Goal: Task Accomplishment & Management: Use online tool/utility

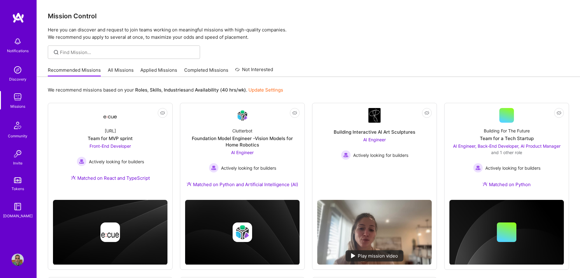
click at [123, 73] on link "All Missions" at bounding box center [121, 72] width 26 height 10
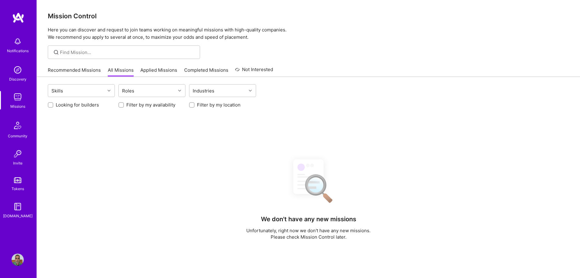
click at [64, 67] on link "Recommended Missions" at bounding box center [74, 72] width 53 height 10
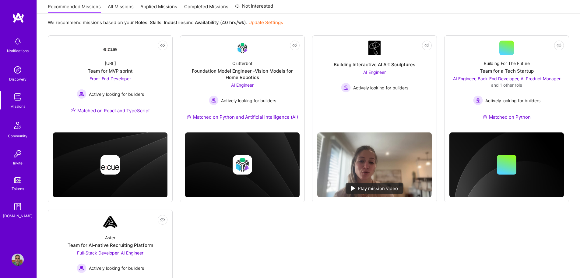
scroll to position [52, 0]
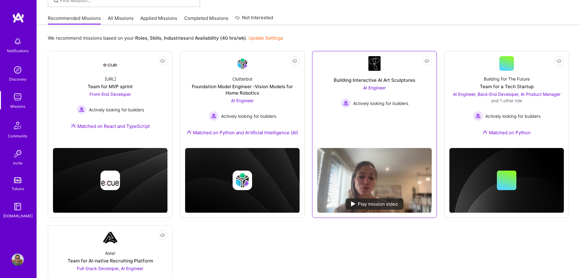
click at [408, 129] on link "Not Interested Building Interactive AI Art Sculptures AI Engineer Actively look…" at bounding box center [374, 99] width 115 height 87
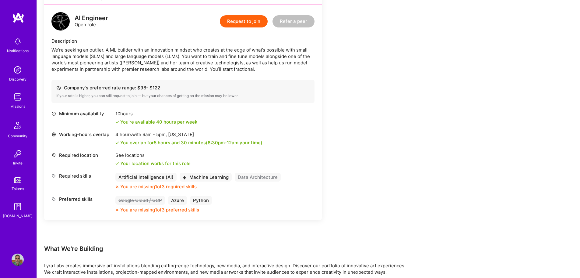
scroll to position [152, 0]
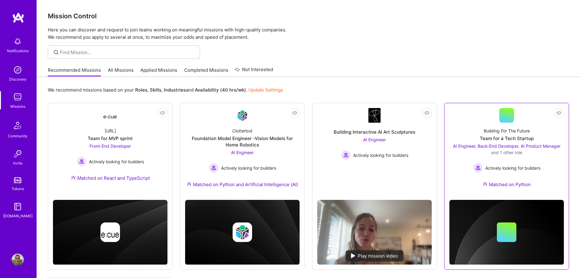
click at [544, 152] on div "AI Engineer, Back-End Developer, AI Product Manager and 1 other role" at bounding box center [507, 149] width 115 height 13
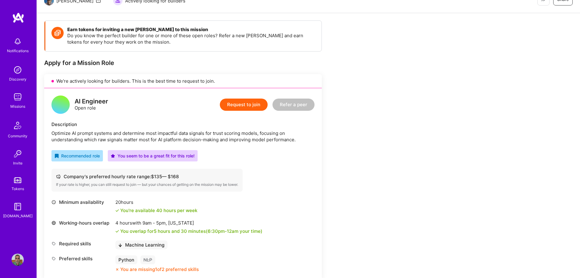
scroll to position [122, 0]
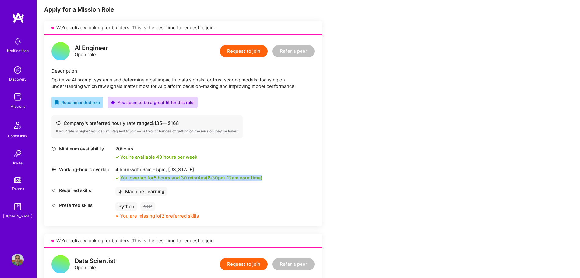
drag, startPoint x: 119, startPoint y: 179, endPoint x: 311, endPoint y: 175, distance: 192.3
click at [311, 175] on div "Working-hours overlap 4 hours with 9am - 5pm , [US_STATE] You overlap for 5 hou…" at bounding box center [182, 173] width 263 height 15
click at [216, 187] on div "Required skills Machine Learning" at bounding box center [182, 191] width 263 height 9
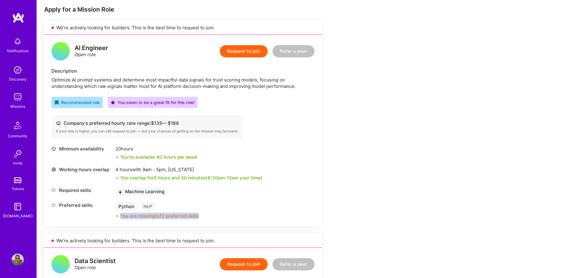
drag, startPoint x: 120, startPoint y: 216, endPoint x: 274, endPoint y: 218, distance: 154.2
click at [274, 218] on div "Preferred skills Python NLP You are missing 1 of 2 preferred skills" at bounding box center [182, 210] width 263 height 17
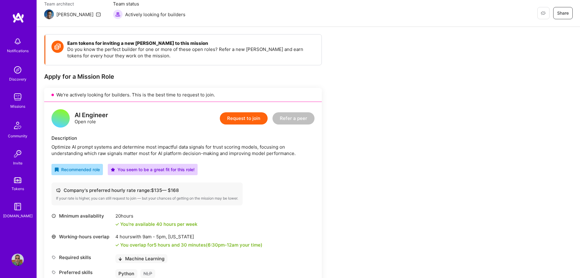
scroll to position [30, 0]
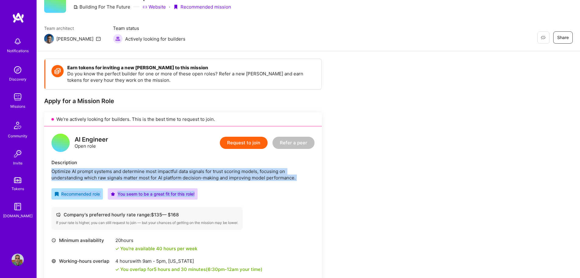
drag, startPoint x: 51, startPoint y: 171, endPoint x: 269, endPoint y: 185, distance: 218.3
click at [267, 182] on div "AI Engineer Open role Request to join Refer a peer Description Optimize AI prom…" at bounding box center [183, 221] width 278 height 191
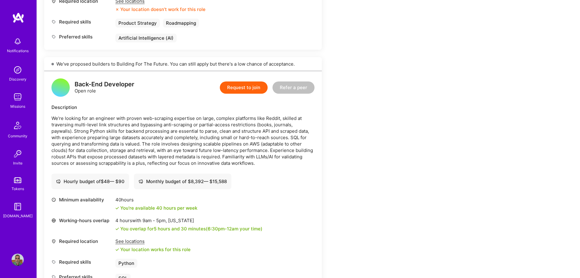
scroll to position [704, 0]
drag, startPoint x: 191, startPoint y: 182, endPoint x: 246, endPoint y: 182, distance: 55.4
click at [245, 182] on div "Hourly budget of $ 48 — $ 90 Monthly budget of $ 8,392 — $ 15,588" at bounding box center [182, 182] width 263 height 16
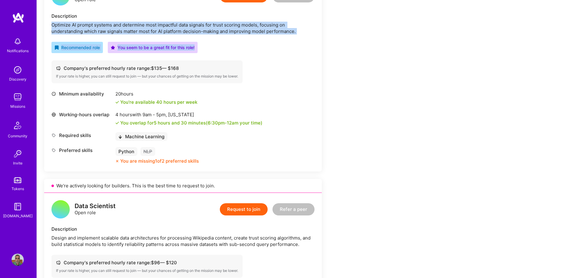
scroll to position [64, 0]
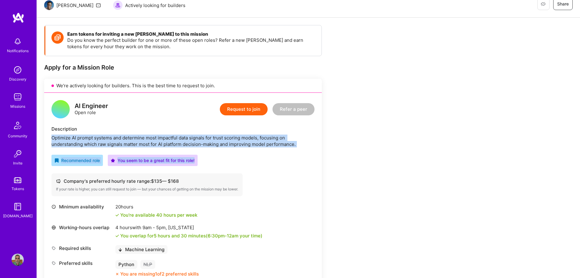
click at [12, 16] on link at bounding box center [18, 17] width 37 height 11
